Goal: Check status: Check status

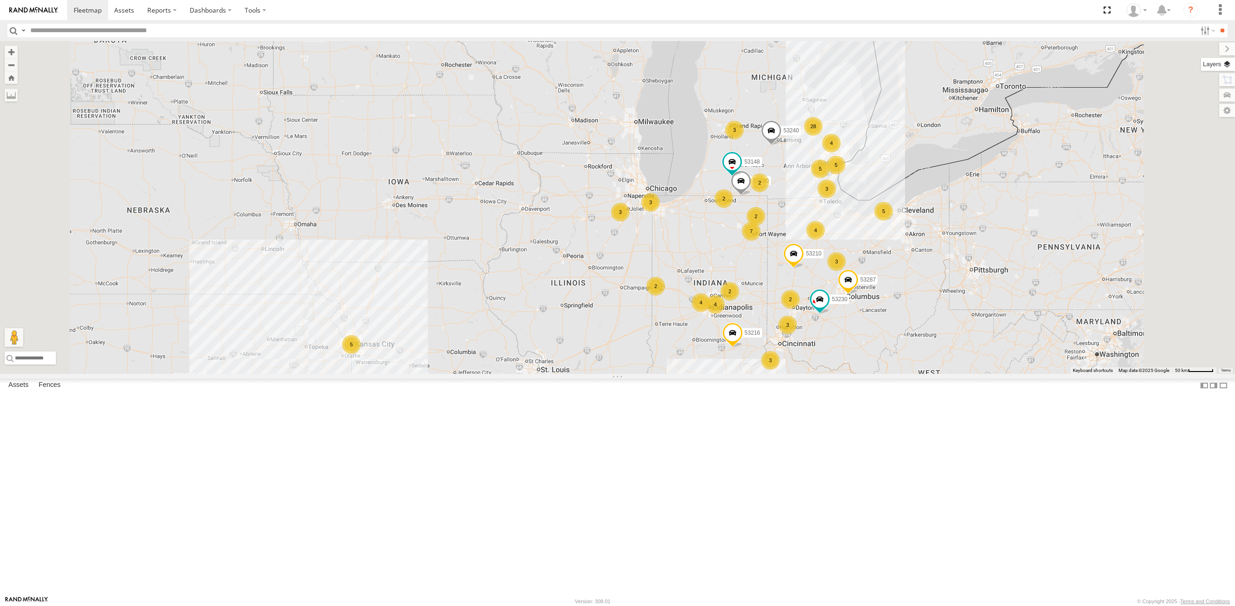
click at [1227, 66] on label at bounding box center [1218, 64] width 34 height 13
click at [0, 0] on span "Basemaps" at bounding box center [0, 0] width 0 height 0
click at [0, 0] on span "Satellite + Roadmap" at bounding box center [0, 0] width 0 height 0
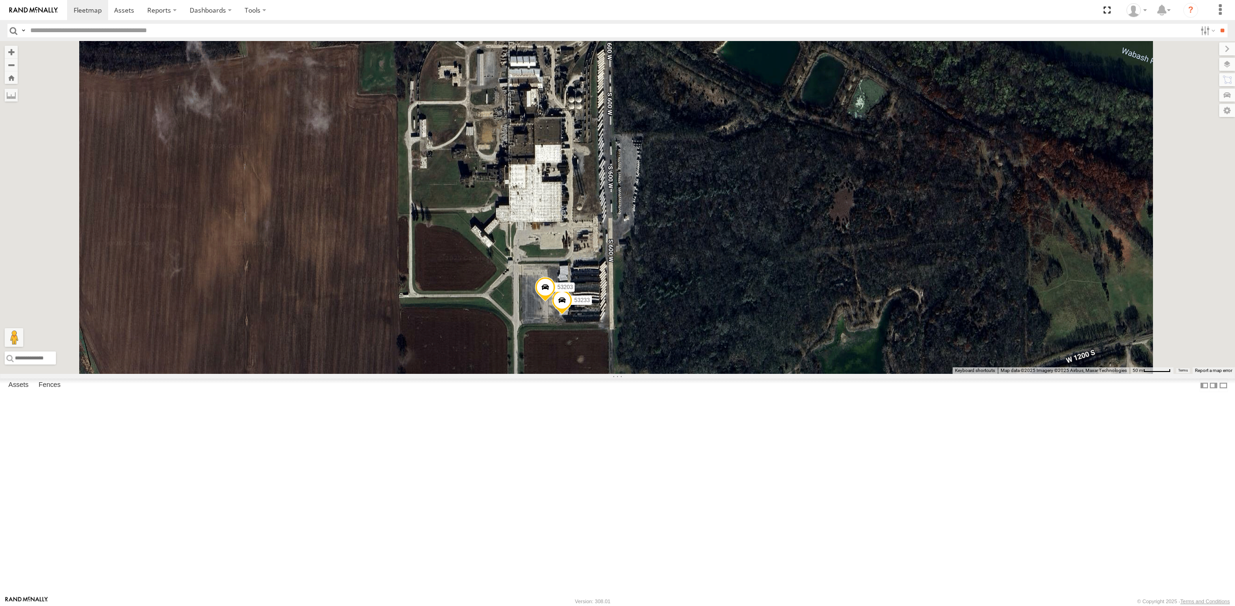
drag, startPoint x: 657, startPoint y: 267, endPoint x: 647, endPoint y: 285, distance: 20.2
click at [647, 285] on div "53228 53280 53216 53230 53287 53210 53148 53240 53242 53106 53285 53225 53250 5…" at bounding box center [617, 207] width 1235 height 333
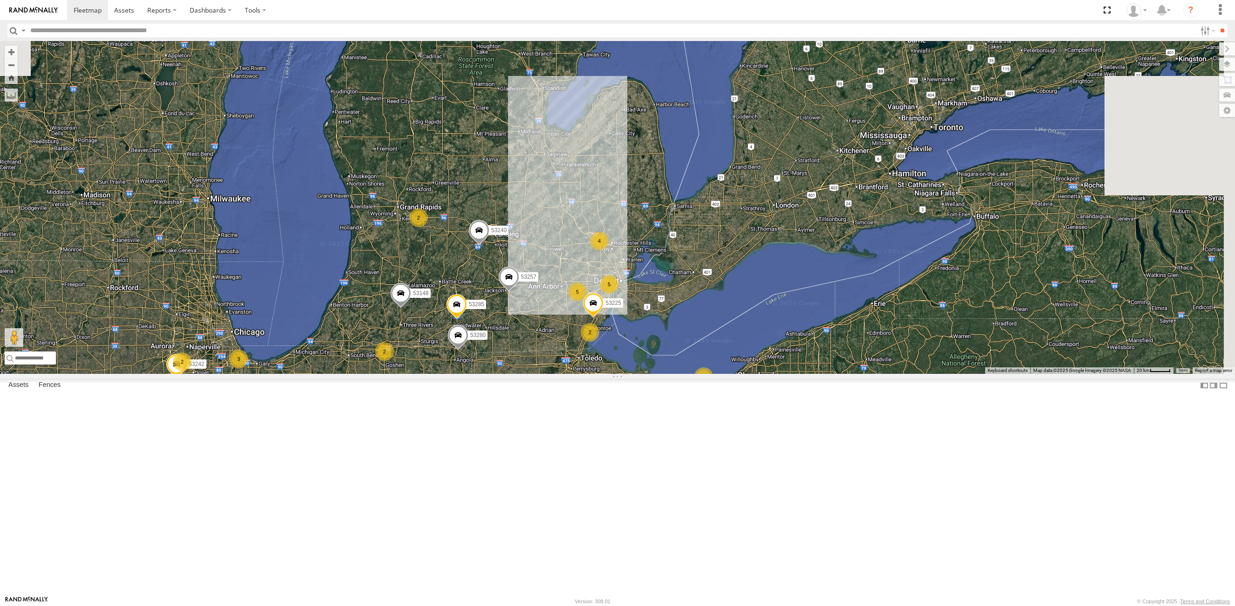
drag, startPoint x: 744, startPoint y: 275, endPoint x: 646, endPoint y: 470, distance: 218.2
click at [646, 374] on div "53280 53242 53106 53230 53287 53210 53250 53278 53245 2 3 4 5 2 2 53216 2 2 4 2…" at bounding box center [617, 207] width 1235 height 333
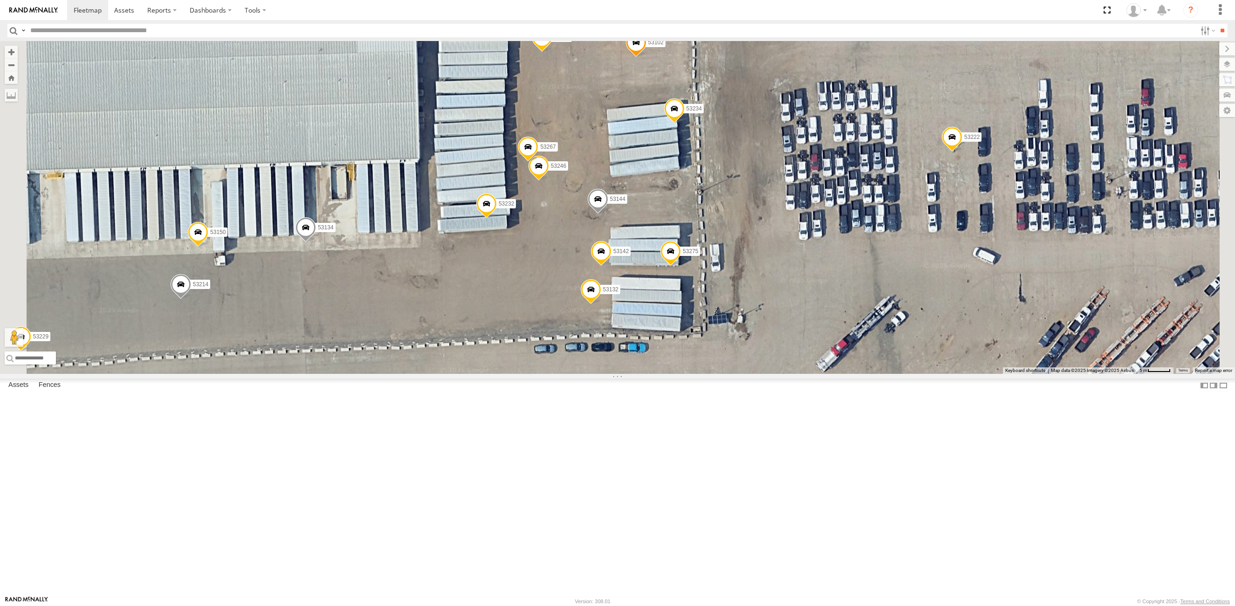
drag, startPoint x: 747, startPoint y: 281, endPoint x: 702, endPoint y: 346, distance: 78.7
click at [702, 346] on div "53280 53242 53106 53230 53287 53210 53250 53278 53245 53216 53285 53225 53258 5…" at bounding box center [617, 207] width 1235 height 333
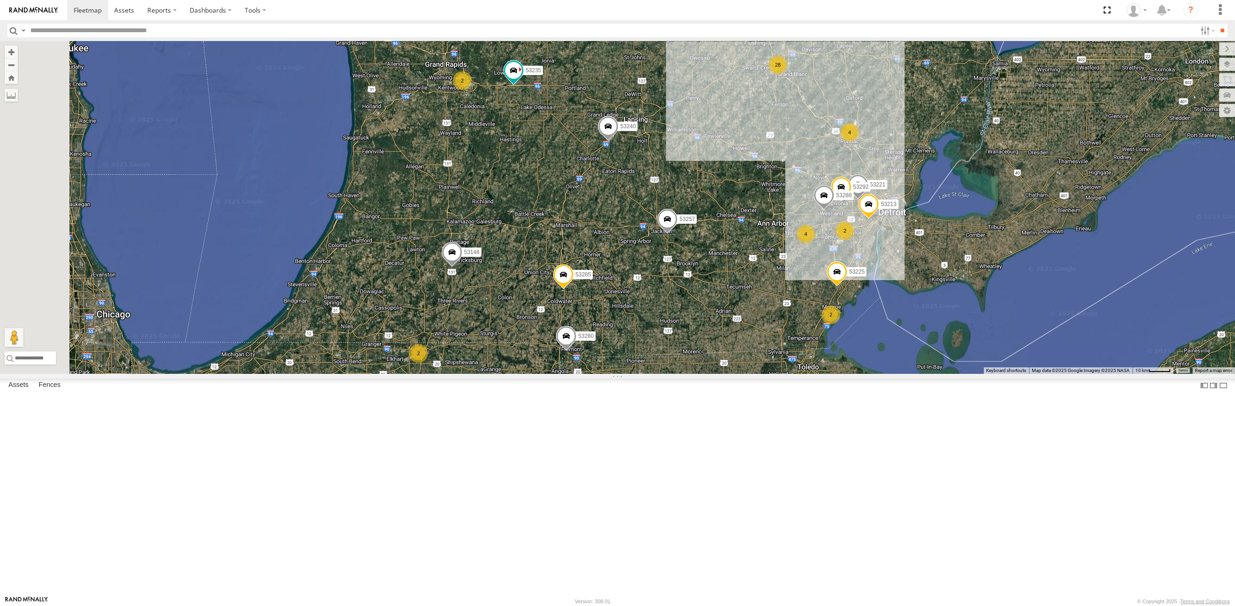
drag, startPoint x: 519, startPoint y: 441, endPoint x: 732, endPoint y: 377, distance: 221.8
click at [733, 374] on div "53280 53242 53106 53230 53287 53210 53250 53278 53245 53216 53285 53225 53258 5…" at bounding box center [617, 207] width 1235 height 333
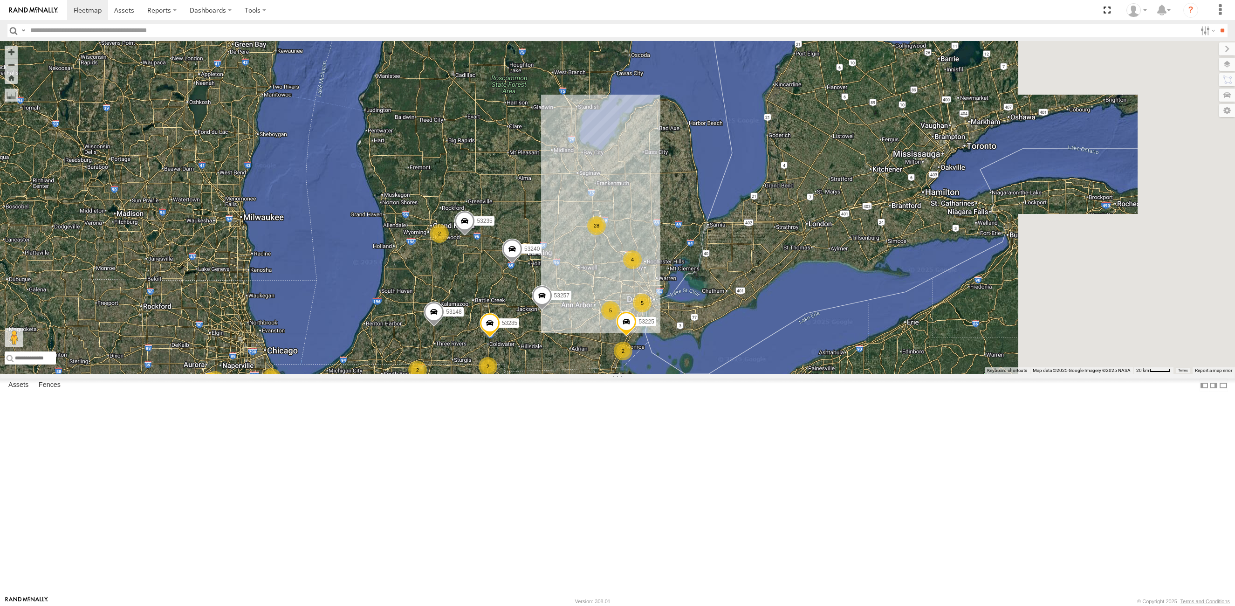
drag, startPoint x: 786, startPoint y: 117, endPoint x: 613, endPoint y: 409, distance: 339.4
click at [612, 374] on div "53242 53106 53230 53210 53237 53250 53278 53245 2 3 4 5 28 2 2 53216 2 2 4 2 3 …" at bounding box center [617, 207] width 1235 height 333
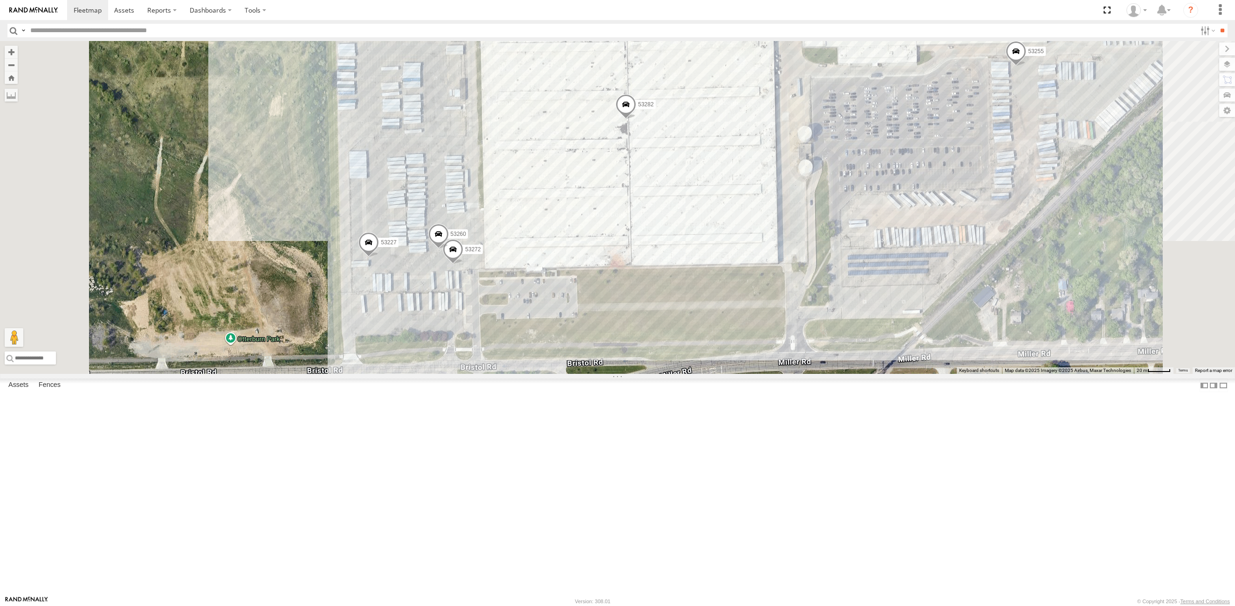
drag, startPoint x: 652, startPoint y: 249, endPoint x: 672, endPoint y: 343, distance: 96.2
click at [672, 343] on div "53242 53106 53230 53210 53237 53250 53278 53245 53216 53285 53225 53287 53258 5…" at bounding box center [617, 207] width 1235 height 333
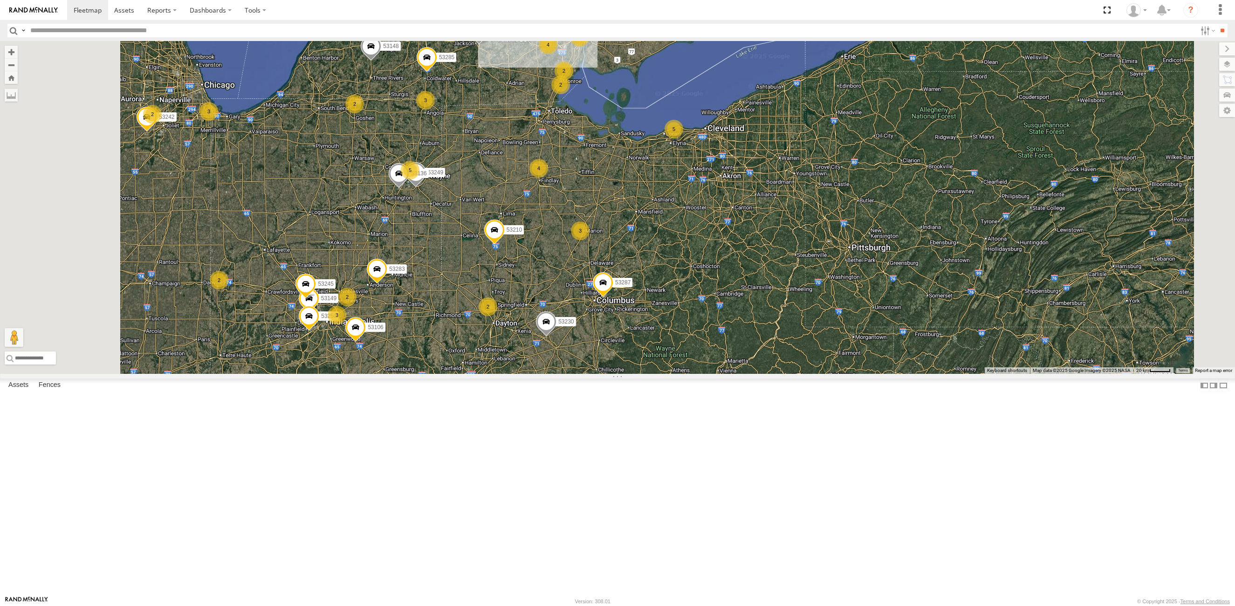
drag, startPoint x: 624, startPoint y: 413, endPoint x: 656, endPoint y: 263, distance: 152.8
click at [656, 263] on div "53221 53285 53257 53148 53249 53240 53235 53136 3 2 5 28 2 53242 53106 3 53230 …" at bounding box center [617, 207] width 1235 height 333
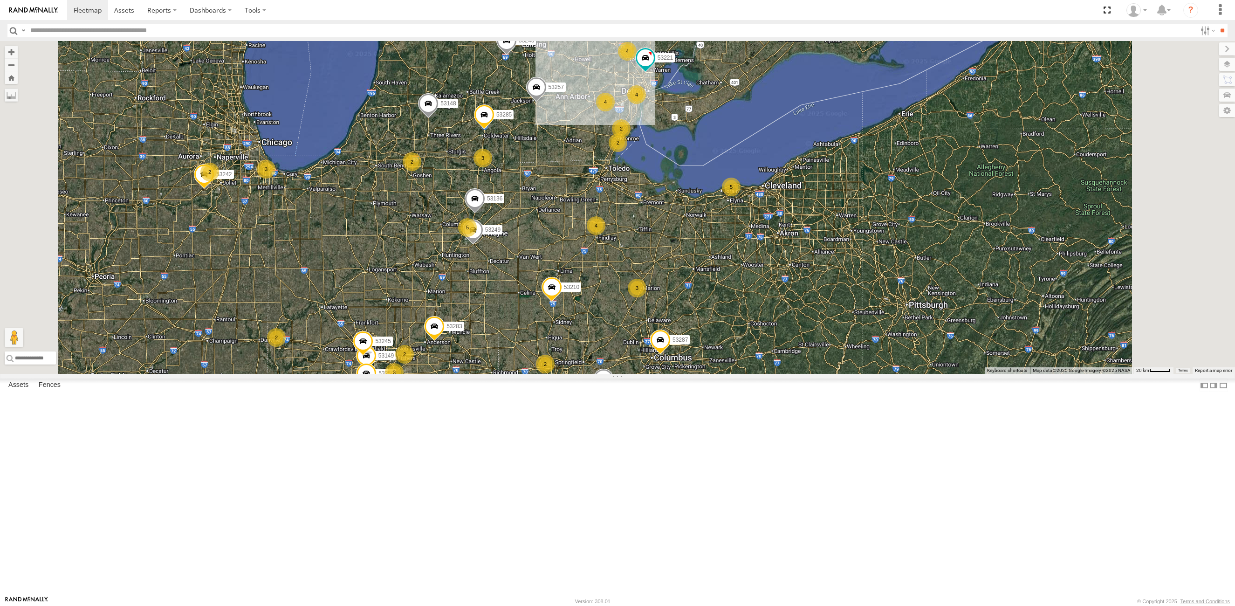
drag, startPoint x: 518, startPoint y: 365, endPoint x: 522, endPoint y: 349, distance: 17.3
click at [522, 349] on div "53285 53257 53148 53106 53230 53287 53210 53283 53216 3 2 5 28 2 2 53242 3 5314…" at bounding box center [617, 207] width 1235 height 333
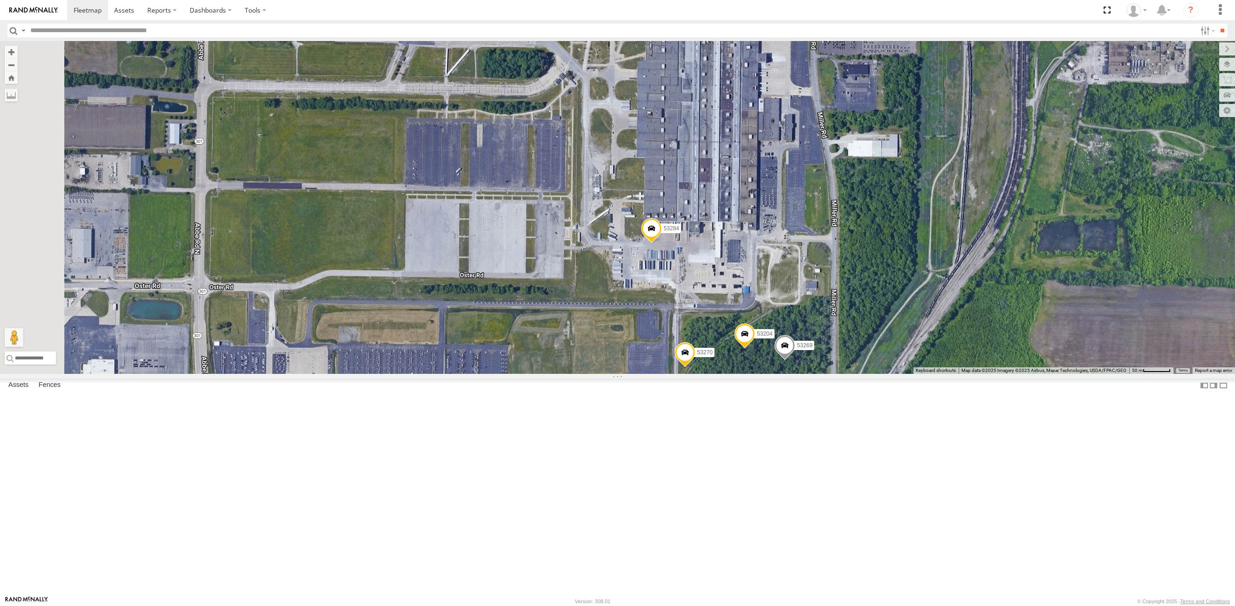
drag, startPoint x: 486, startPoint y: 319, endPoint x: 660, endPoint y: 344, distance: 176.5
click at [660, 344] on div "53280 53216 53287 53210 53257 53235 53259 53251 53270 53284 53204 53269" at bounding box center [617, 207] width 1235 height 333
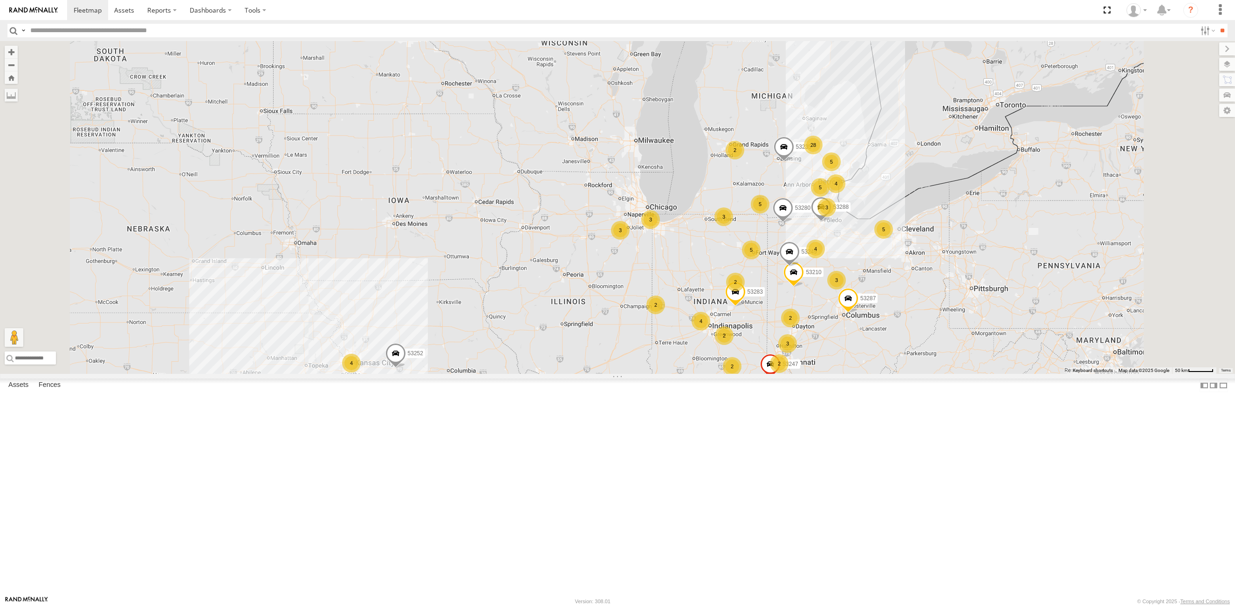
click at [0, 0] on span "Basemaps" at bounding box center [0, 0] width 0 height 0
click at [0, 0] on span "Satellite + Roadmap" at bounding box center [0, 0] width 0 height 0
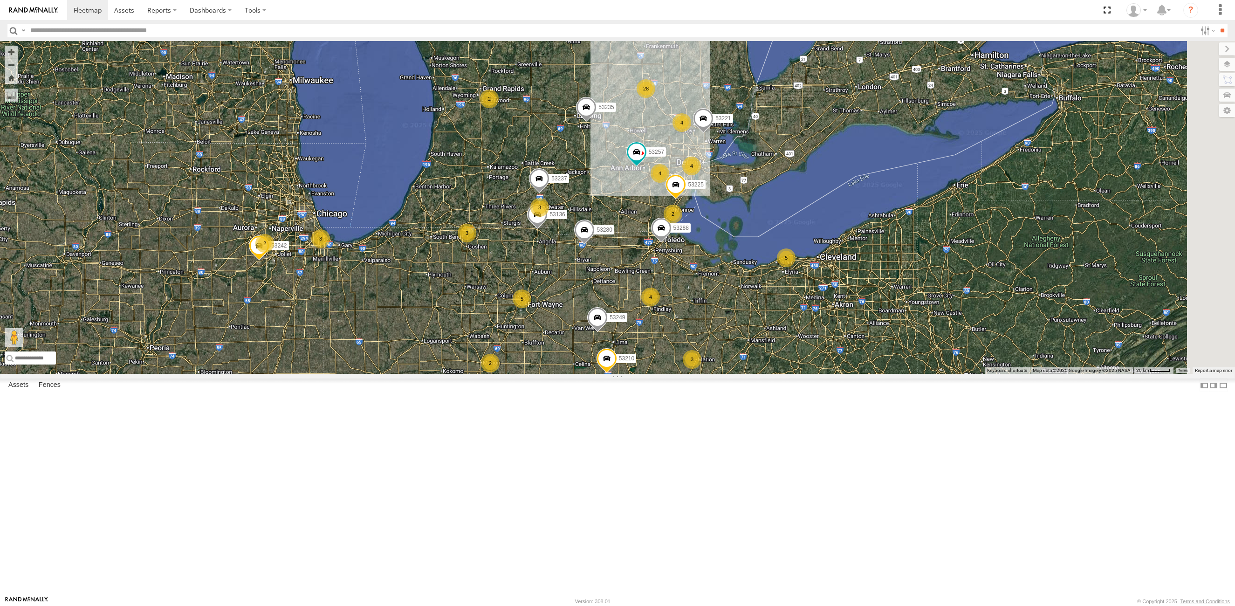
drag, startPoint x: 902, startPoint y: 290, endPoint x: 825, endPoint y: 246, distance: 88.9
click at [747, 311] on div "53280 53247 53287 53210 53249 53283 53252 53235 53288 53228 3 2 5 28 2 2 53242 …" at bounding box center [617, 207] width 1235 height 333
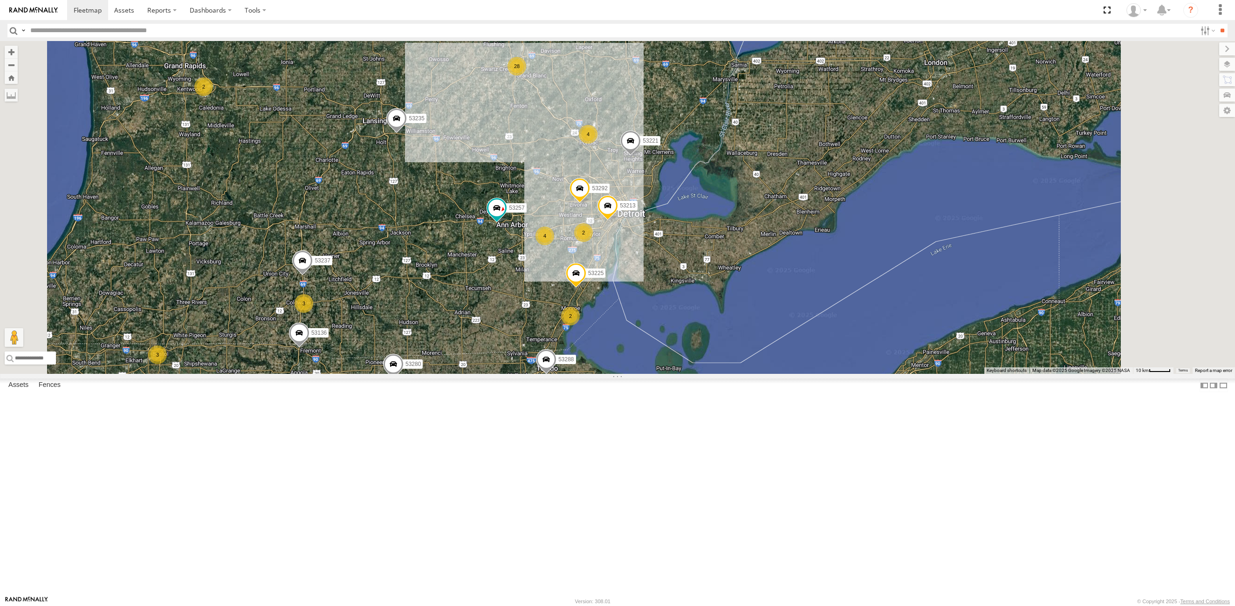
drag, startPoint x: 698, startPoint y: 168, endPoint x: 647, endPoint y: 226, distance: 76.6
click at [647, 226] on div "53280 53247 53287 53210 53249 53283 53252 53235 53288 53228 53242 53106 53149 5…" at bounding box center [617, 207] width 1235 height 333
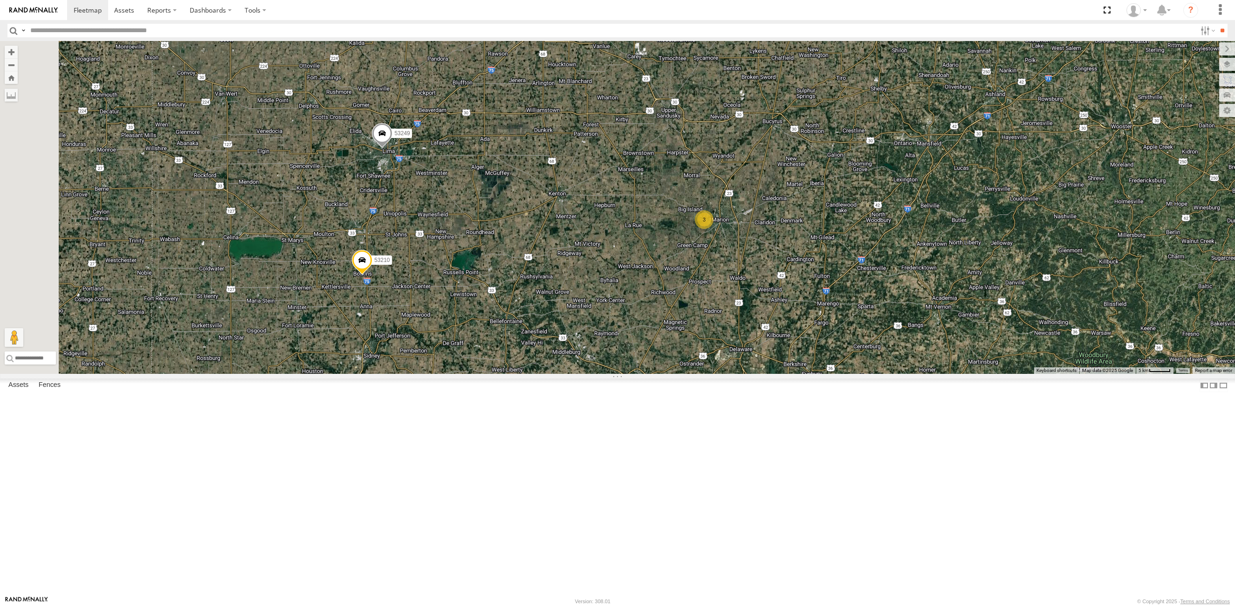
drag, startPoint x: 520, startPoint y: 401, endPoint x: 553, endPoint y: 278, distance: 127.0
click at [553, 278] on div "53280 53106 53149 53225 53287 53210 53237 53250 53221 53257 53249 53245 53283 5…" at bounding box center [617, 207] width 1235 height 333
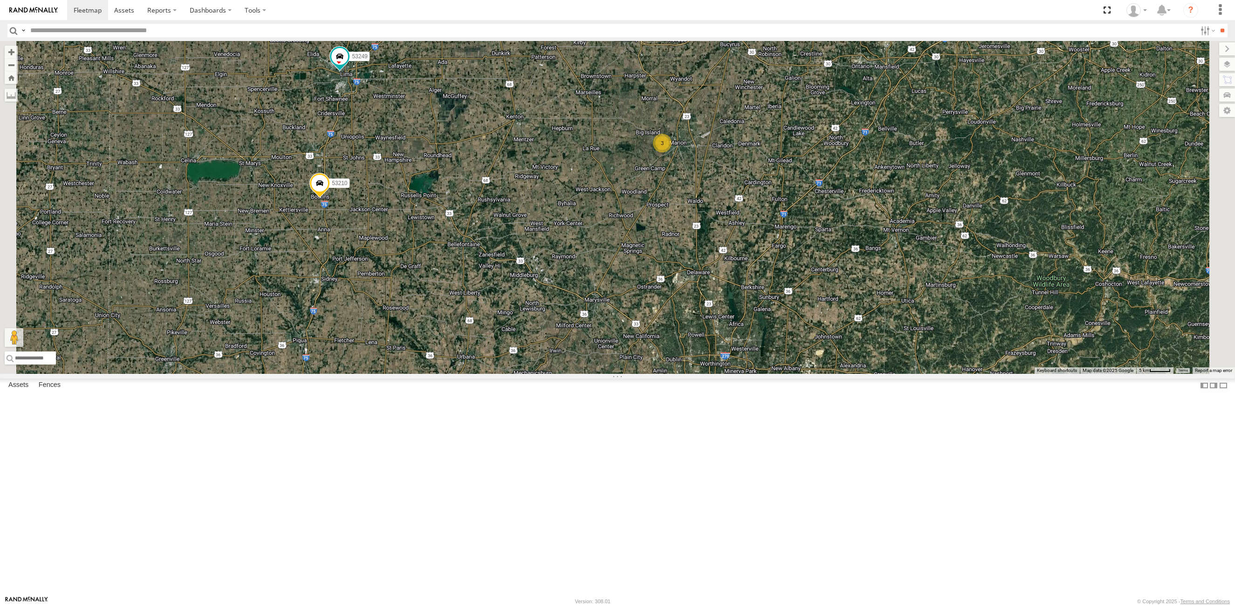
drag, startPoint x: 525, startPoint y: 211, endPoint x: 587, endPoint y: 290, distance: 100.6
click at [587, 290] on div "53287 53210 53249 53215 53280 53106 53278 53224 53283 53288 53136 3 2" at bounding box center [617, 207] width 1235 height 333
